Goal: Task Accomplishment & Management: Complete application form

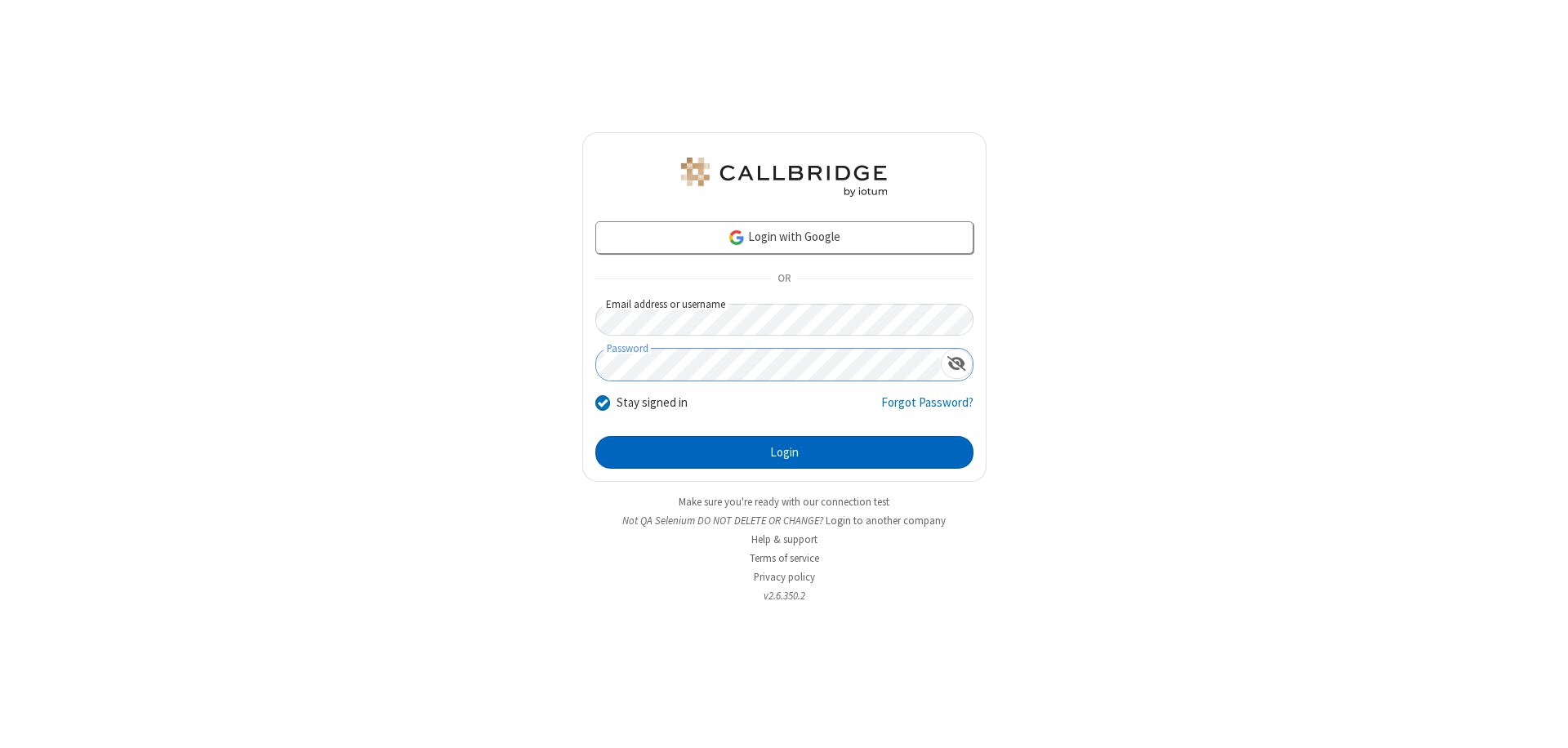
click at [784, 452] on button "Login" at bounding box center [784, 452] width 378 height 33
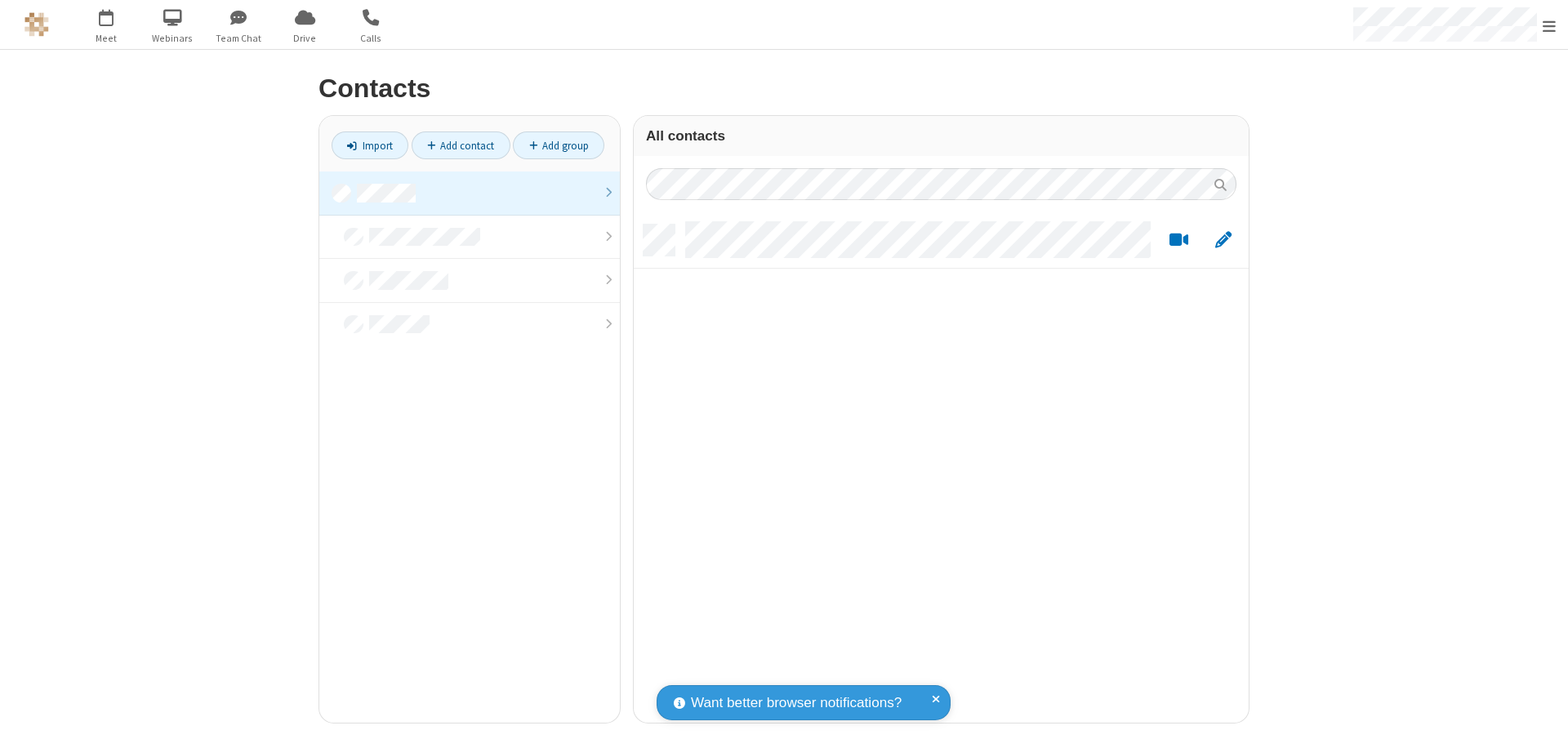
scroll to position [498, 603]
click at [470, 193] on link at bounding box center [469, 193] width 300 height 44
click at [461, 145] on link "Add contact" at bounding box center [461, 145] width 99 height 28
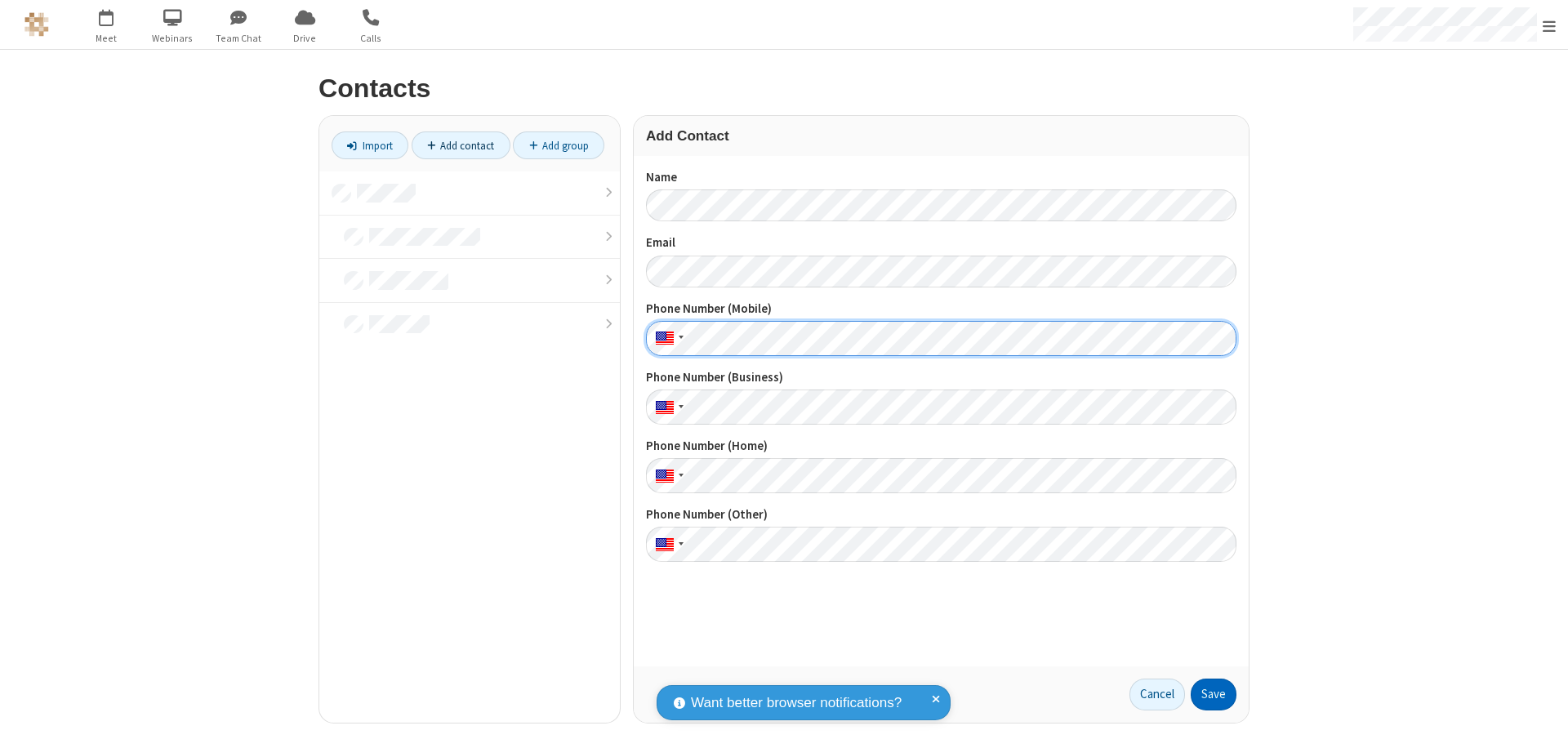
click at [1213, 694] on button "Save" at bounding box center [1213, 695] width 46 height 33
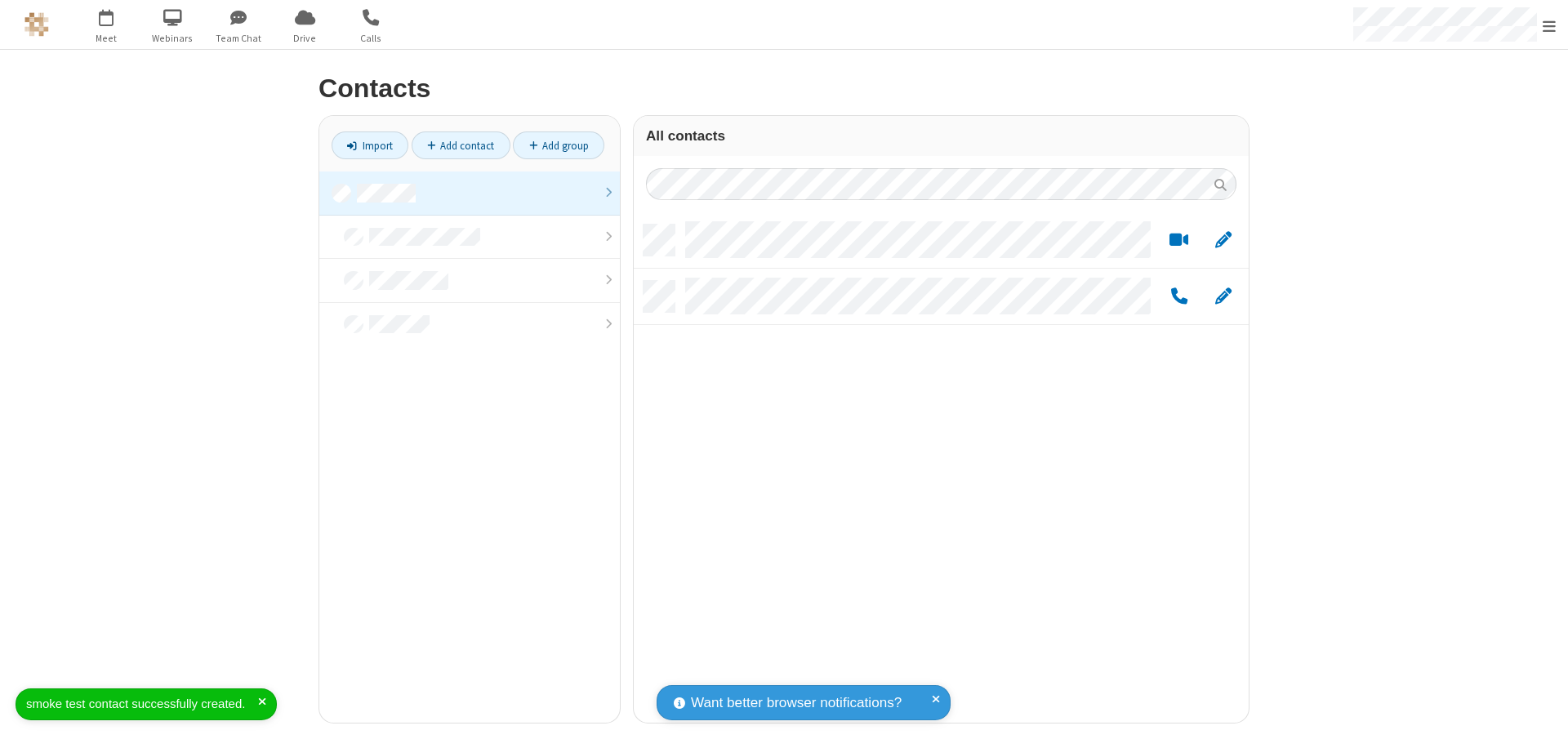
scroll to position [498, 603]
click at [461, 145] on link "Add contact" at bounding box center [461, 145] width 99 height 28
